Goal: Transaction & Acquisition: Purchase product/service

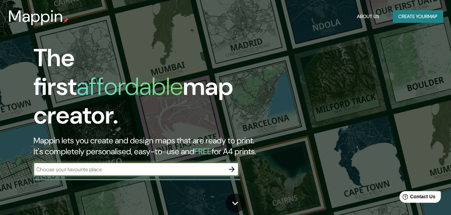
paste input "Aguas Termales de Sumbay, [GEOGRAPHIC_DATA], [GEOGRAPHIC_DATA]"
type input "Aguas Termales de Sumbay, [GEOGRAPHIC_DATA], [GEOGRAPHIC_DATA]"
click at [230, 166] on icon "button" at bounding box center [232, 170] width 8 height 8
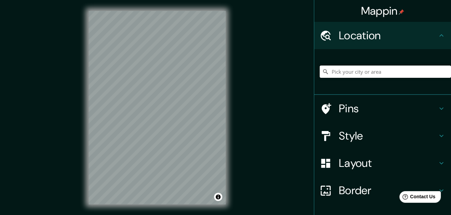
paste input "Aguas Termales de Sumbay, [GEOGRAPHIC_DATA], [GEOGRAPHIC_DATA]"
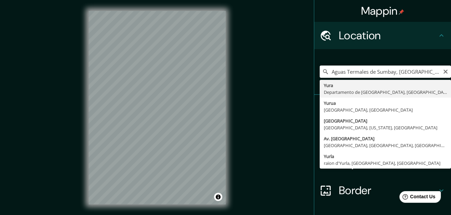
type input "[GEOGRAPHIC_DATA], [GEOGRAPHIC_DATA], [GEOGRAPHIC_DATA]"
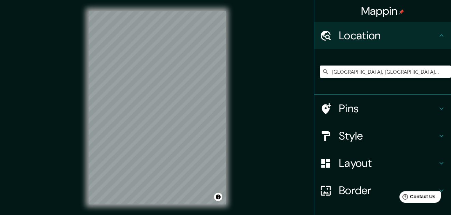
click at [365, 140] on h4 "Style" at bounding box center [388, 136] width 98 height 14
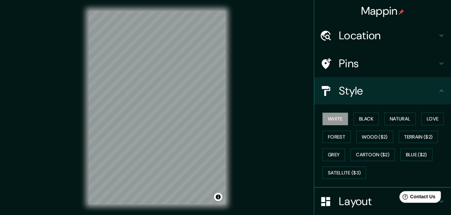
click at [346, 172] on button "Satellite ($3)" at bounding box center [344, 173] width 44 height 13
